Goal: Task Accomplishment & Management: Use online tool/utility

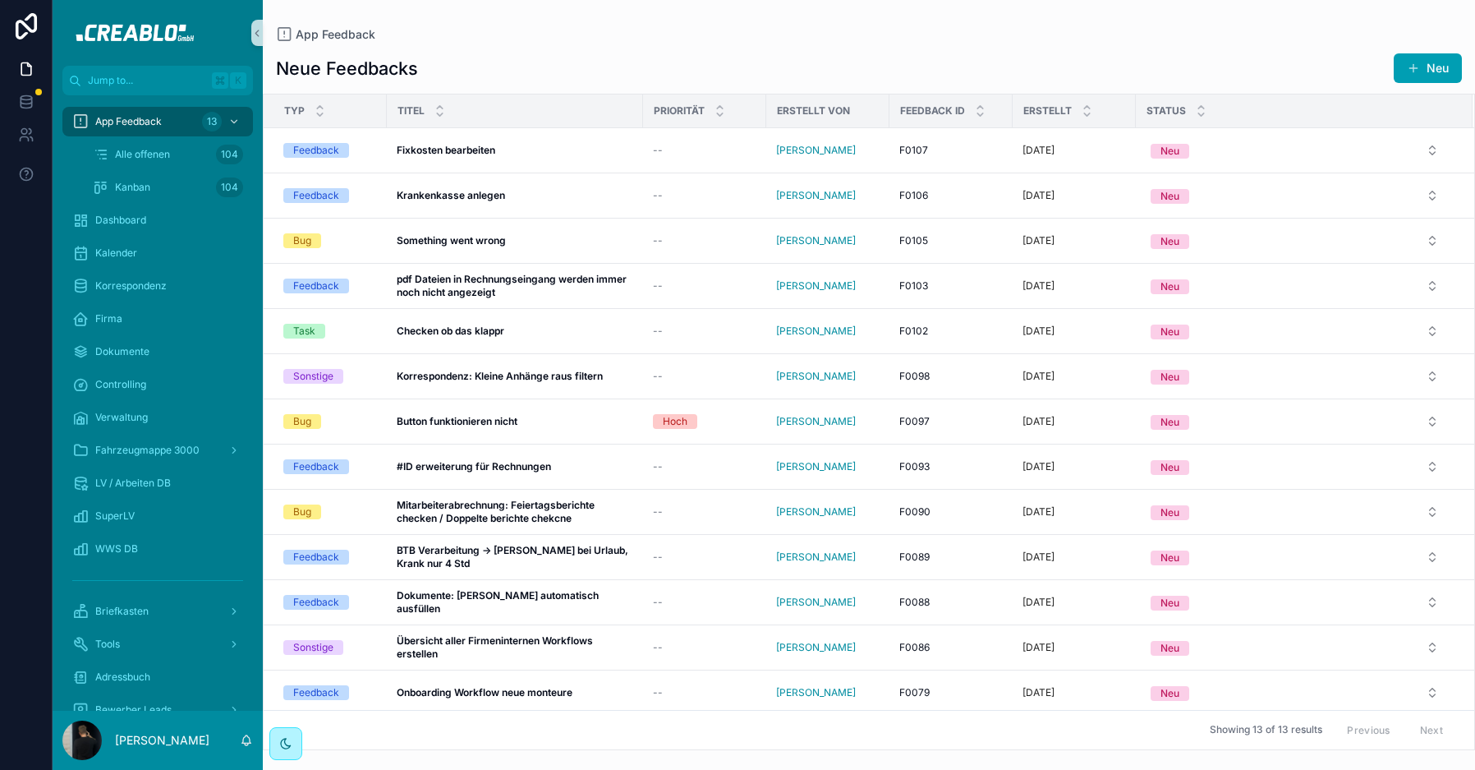
click at [461, 25] on div "App Feedback Neue Feedbacks Neu Typ Titel Priorität Erstellt von Feedback ID Er…" at bounding box center [869, 375] width 1212 height 750
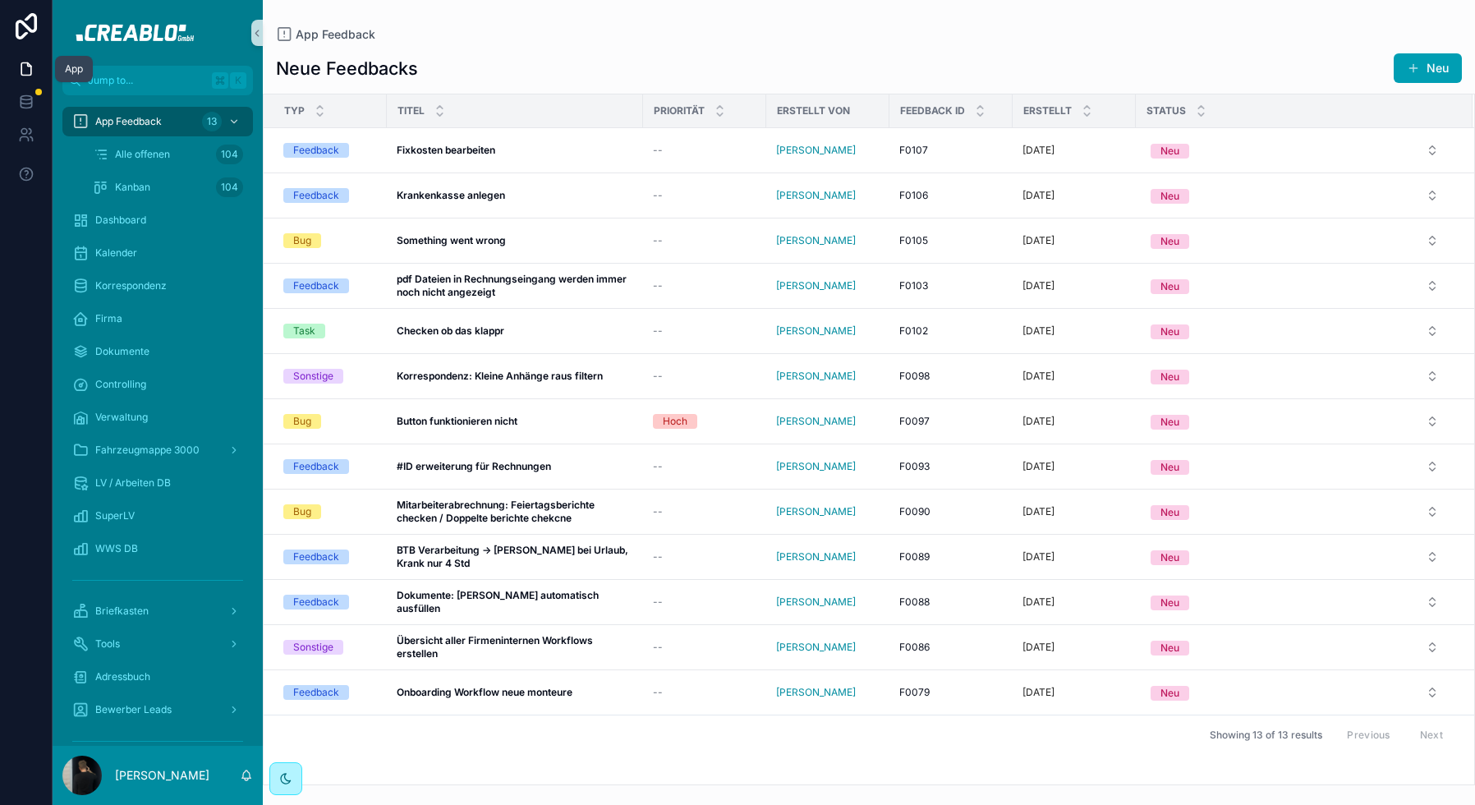
click at [29, 70] on icon at bounding box center [26, 69] width 16 height 16
click at [128, 214] on span "Dashboard" at bounding box center [120, 220] width 51 height 13
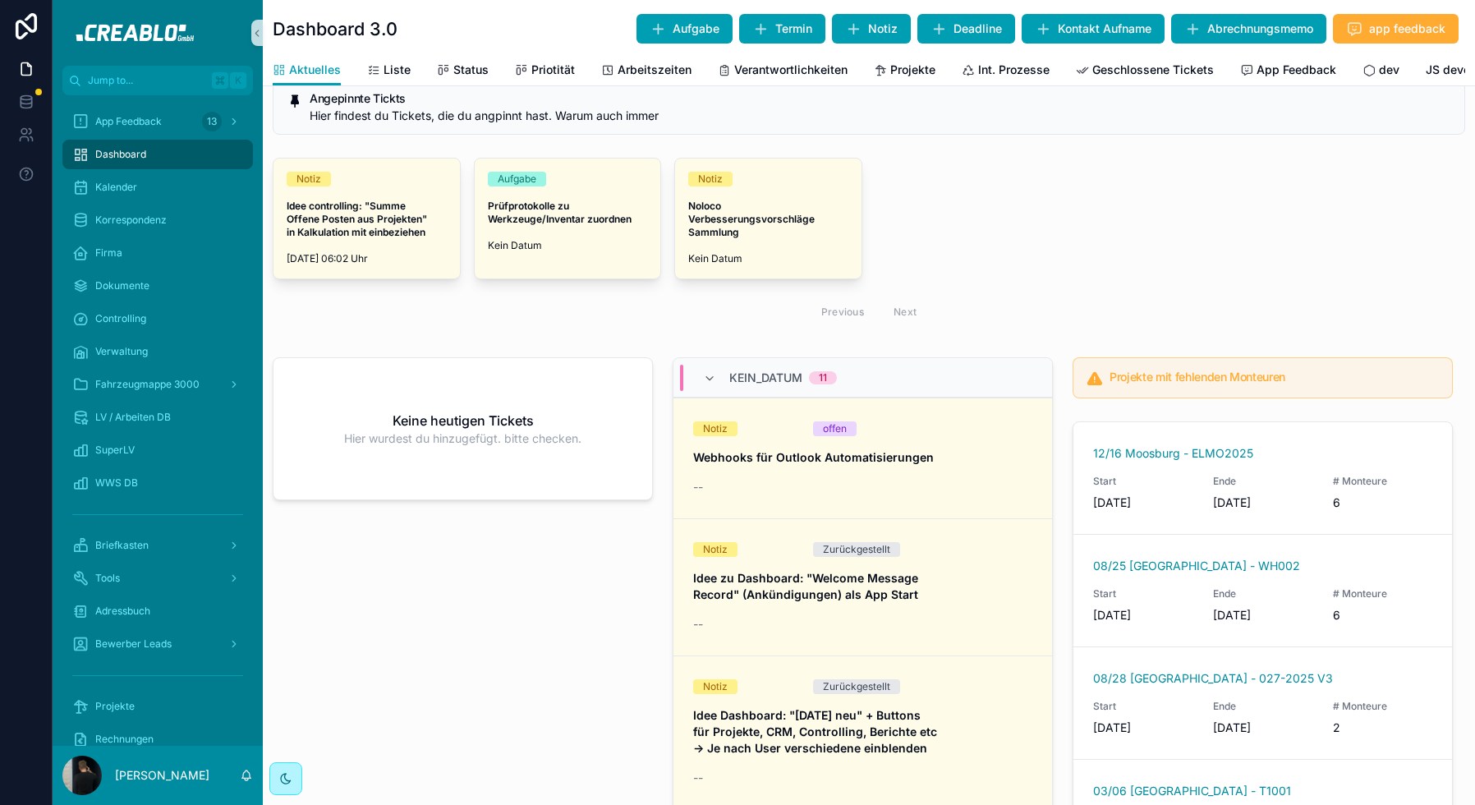
scroll to position [713, 0]
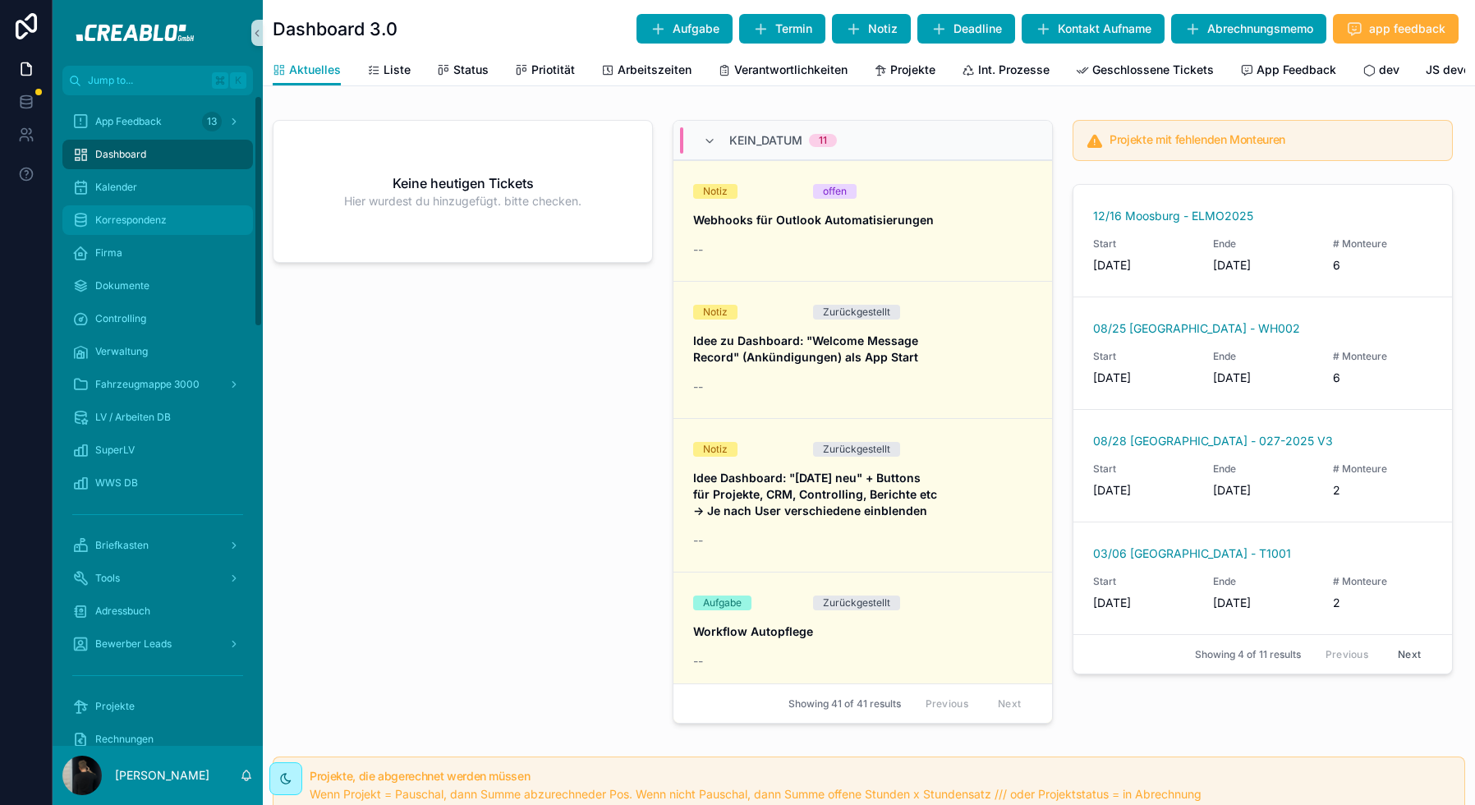
click at [140, 228] on div "Korrespondenz" at bounding box center [157, 220] width 171 height 26
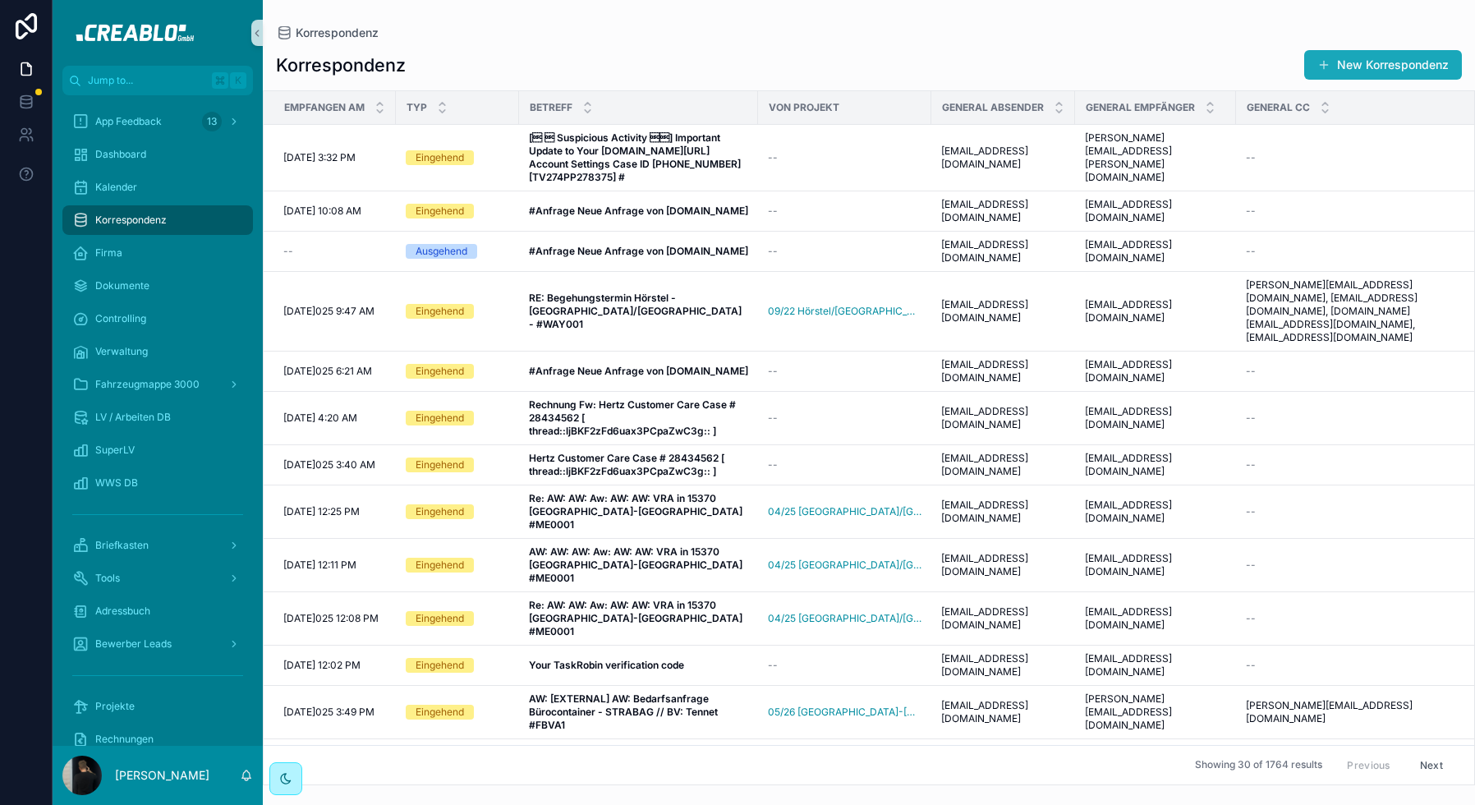
click at [985, 73] on button "New Korrespondenz" at bounding box center [1383, 65] width 158 height 30
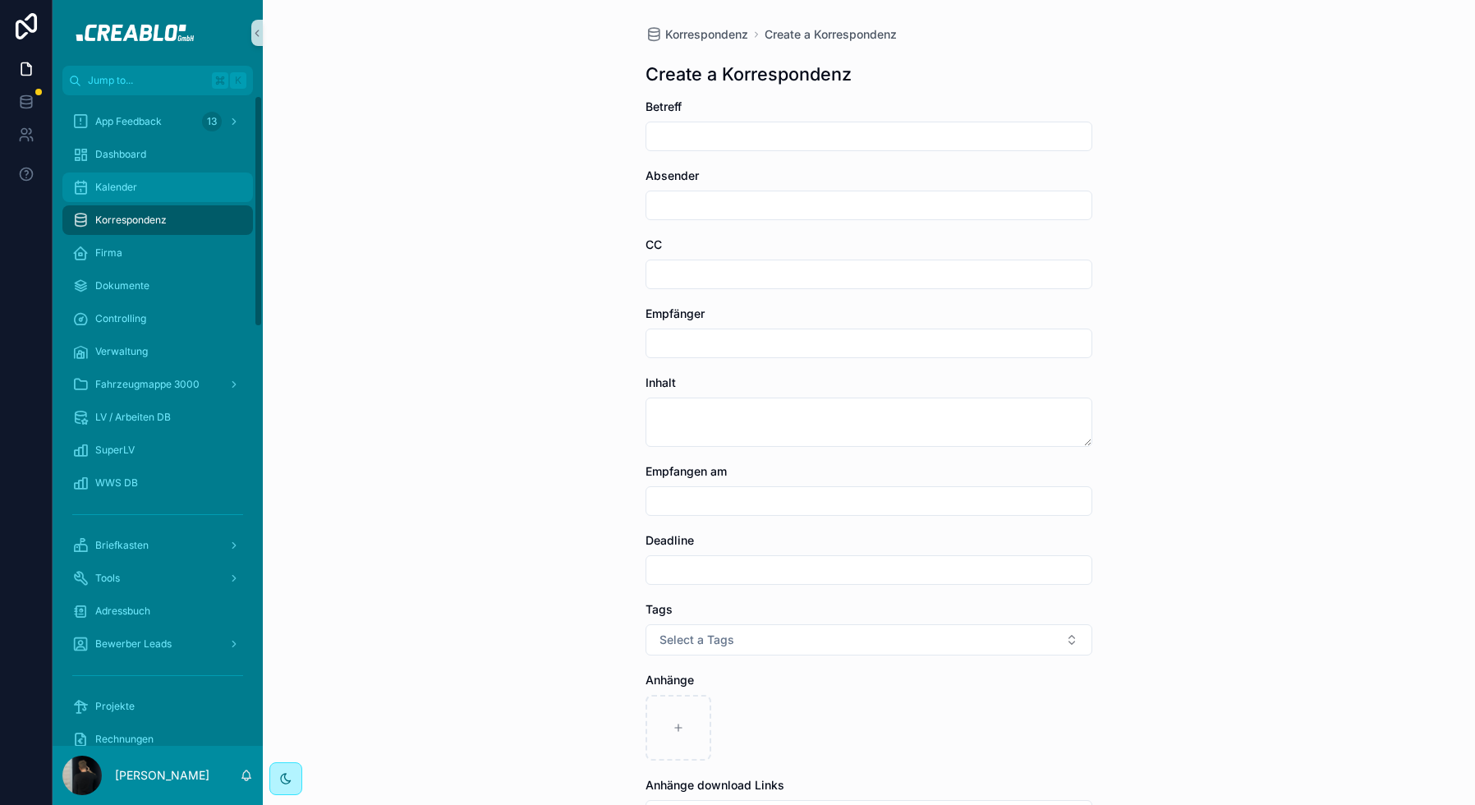
click at [147, 193] on div "Kalender" at bounding box center [157, 187] width 171 height 26
